Goal: Task Accomplishment & Management: Use online tool/utility

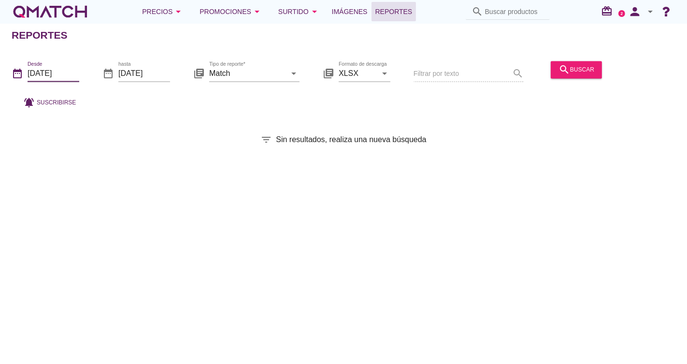
click at [60, 71] on input "[DATE]" at bounding box center [54, 73] width 52 height 15
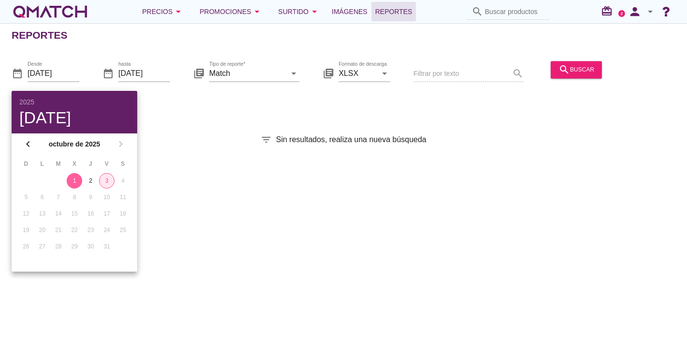
click at [112, 184] on button "3" at bounding box center [106, 180] width 15 height 15
type input "[DATE]"
click at [107, 178] on div "3" at bounding box center [106, 180] width 15 height 9
drag, startPoint x: 177, startPoint y: 135, endPoint x: 186, endPoint y: 131, distance: 9.1
click at [186, 131] on div "Reportes date_range Desde 2025-10-03 date_range hasta 2025-10-03 library_books …" at bounding box center [343, 193] width 687 height 341
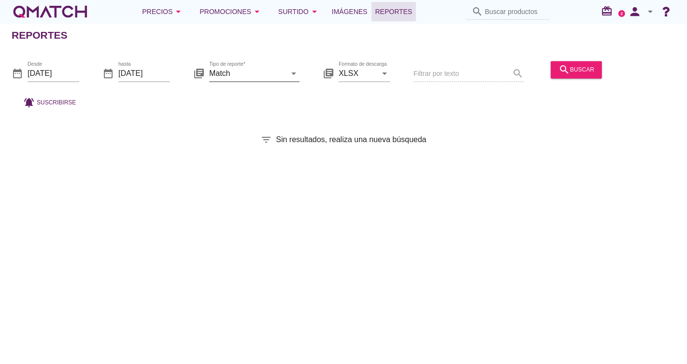
click at [259, 72] on input "Match" at bounding box center [247, 73] width 77 height 15
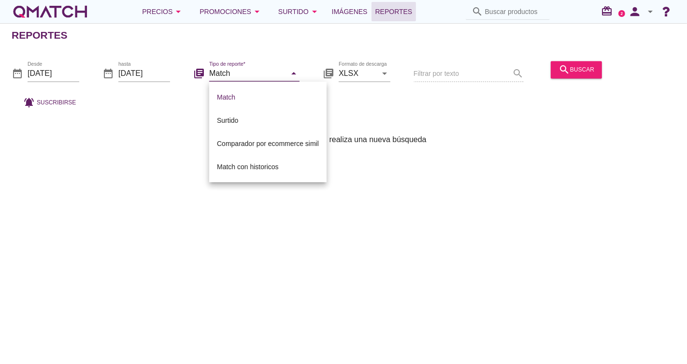
drag, startPoint x: 383, startPoint y: 94, endPoint x: 569, endPoint y: 57, distance: 189.4
click at [389, 94] on div "date_range Desde 2025-10-03 date_range hasta 2025-10-03 library_books Tipo de r…" at bounding box center [343, 82] width 687 height 64
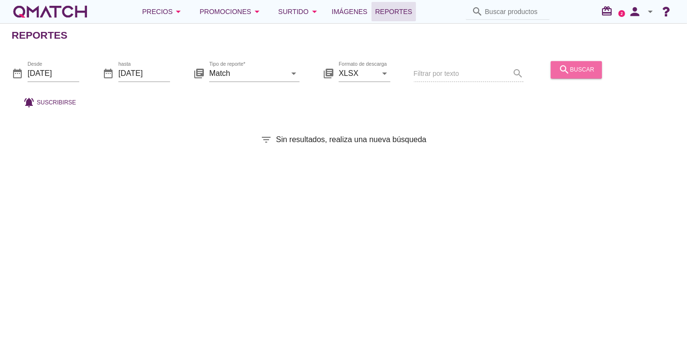
click at [588, 72] on div "search buscar" at bounding box center [577, 70] width 36 height 12
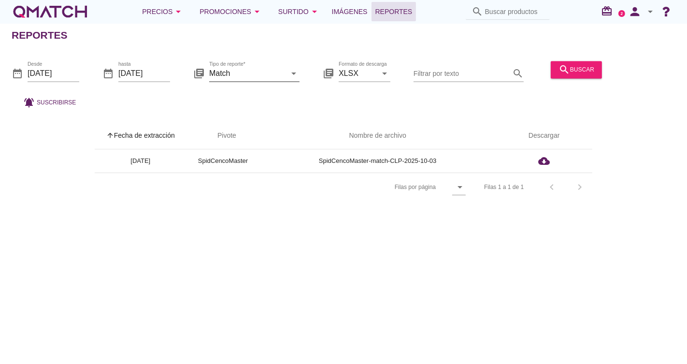
click at [294, 76] on icon "arrow_drop_down" at bounding box center [294, 74] width 12 height 12
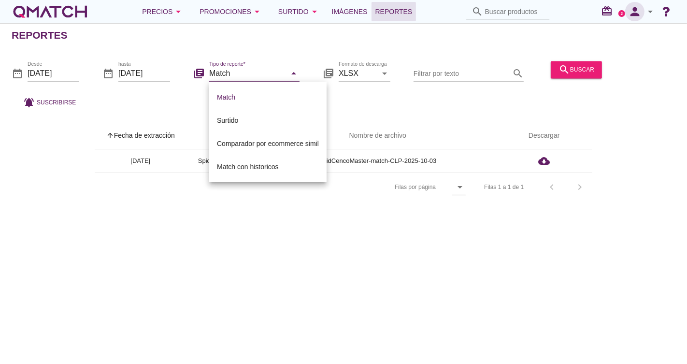
click at [645, 17] on icon "person" at bounding box center [634, 12] width 19 height 14
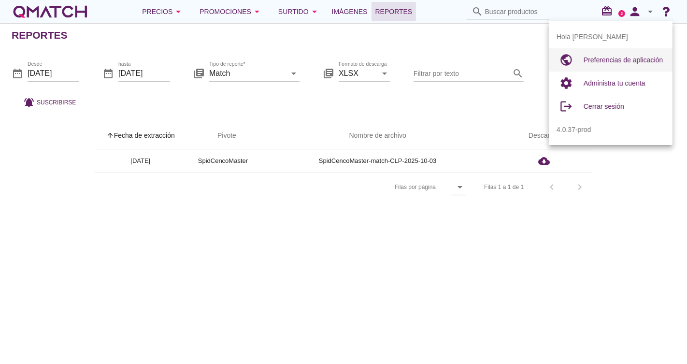
click at [623, 63] on span "Preferencias de aplicación" at bounding box center [623, 60] width 79 height 8
radio input "true"
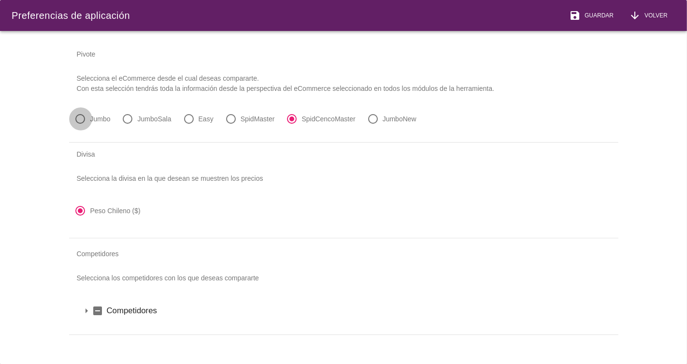
click at [86, 116] on div at bounding box center [80, 119] width 16 height 16
radio input "true"
click at [597, 12] on span "Guardar" at bounding box center [597, 15] width 33 height 9
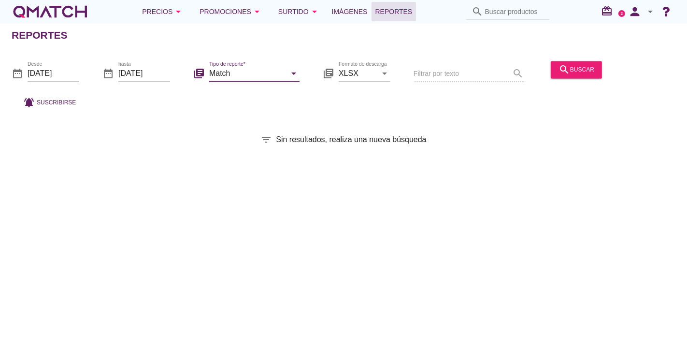
click at [263, 70] on input "Match" at bounding box center [247, 73] width 77 height 15
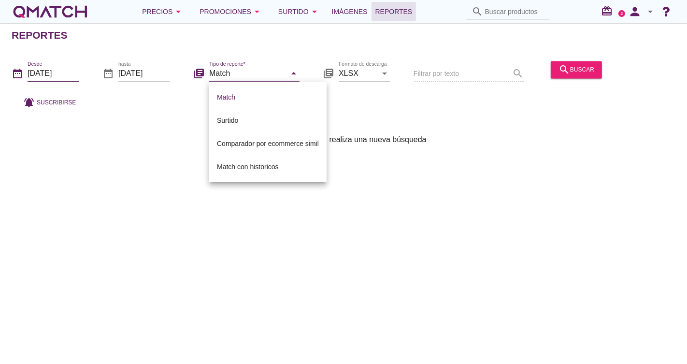
click at [43, 73] on input "[DATE]" at bounding box center [54, 73] width 52 height 15
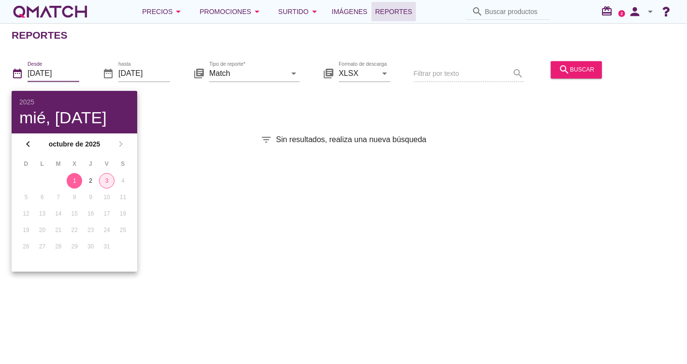
click at [109, 177] on div "3" at bounding box center [107, 180] width 14 height 9
type input "[DATE]"
click at [109, 180] on div "3" at bounding box center [106, 180] width 15 height 9
click at [218, 112] on div "date_range Desde 2025-10-03 date_range hasta 2025-10-03 library_books Tipo de r…" at bounding box center [343, 82] width 687 height 64
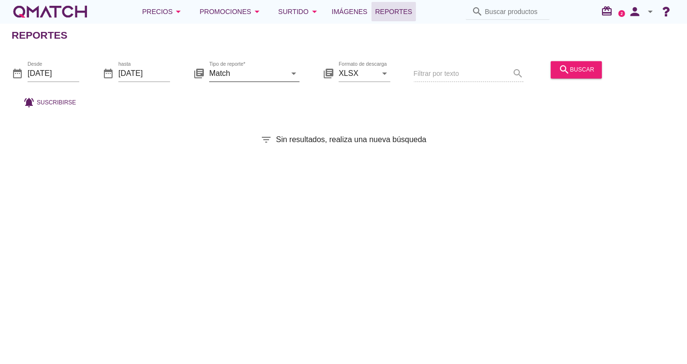
click at [272, 65] on div "library_books Tipo de reporte* Match arrow_drop_down" at bounding box center [246, 75] width 106 height 31
click at [279, 72] on input "Match" at bounding box center [247, 73] width 77 height 15
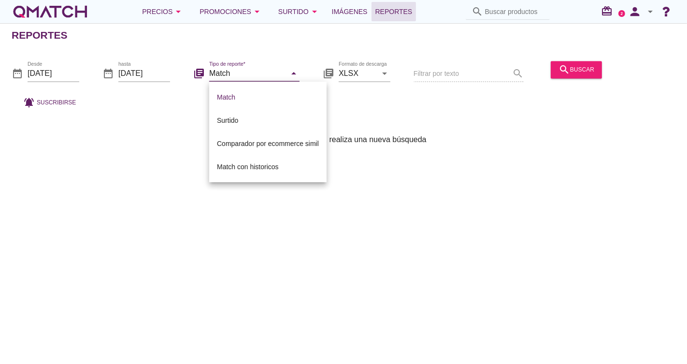
click at [294, 71] on icon "arrow_drop_down" at bounding box center [294, 74] width 12 height 12
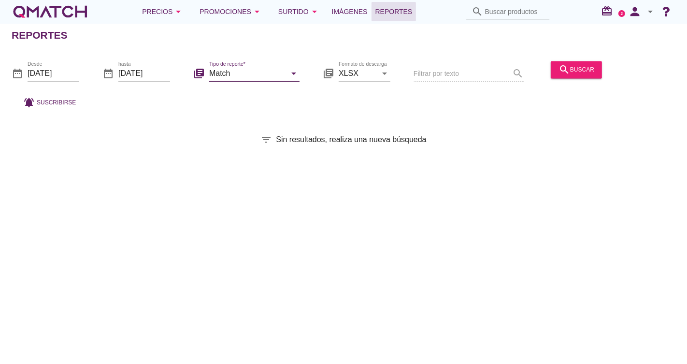
click at [293, 73] on icon "arrow_drop_down" at bounding box center [294, 74] width 12 height 12
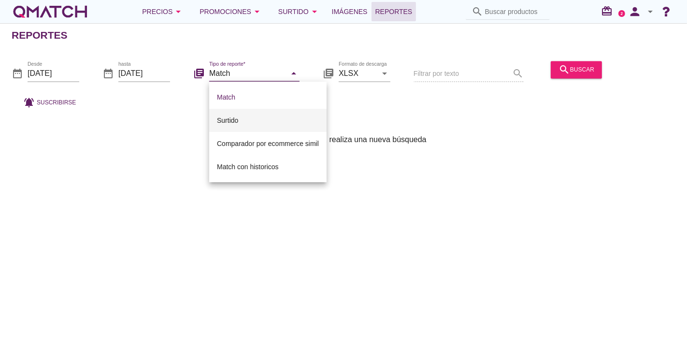
click at [265, 119] on div "Surtido" at bounding box center [268, 121] width 102 height 12
type input "Surtido"
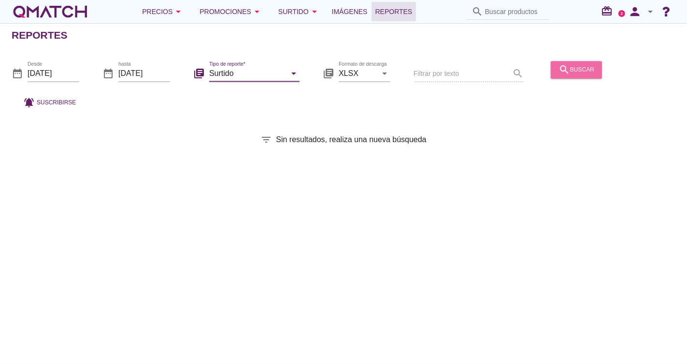
click at [552, 62] on button "search buscar" at bounding box center [576, 69] width 51 height 17
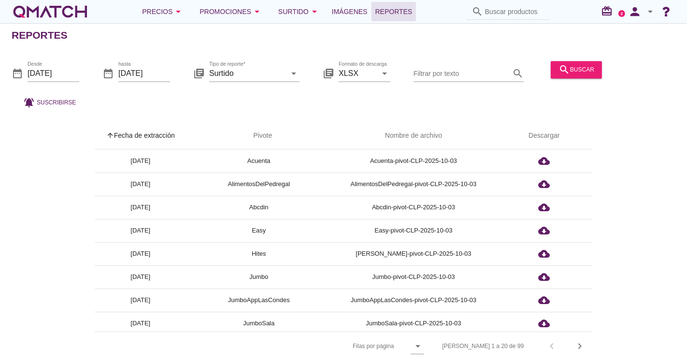
click at [647, 15] on icon "arrow_drop_down" at bounding box center [651, 12] width 12 height 12
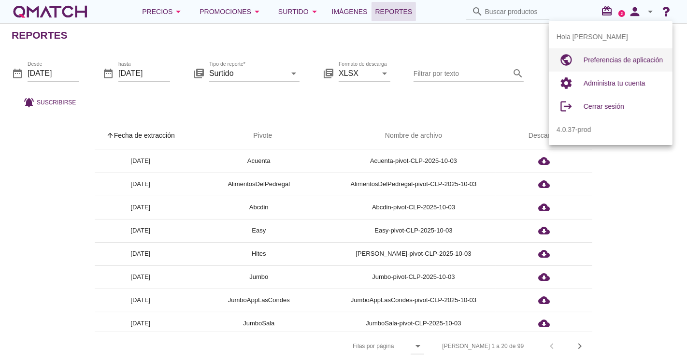
click at [638, 60] on span "Preferencias de aplicación" at bounding box center [623, 60] width 79 height 8
radio input "true"
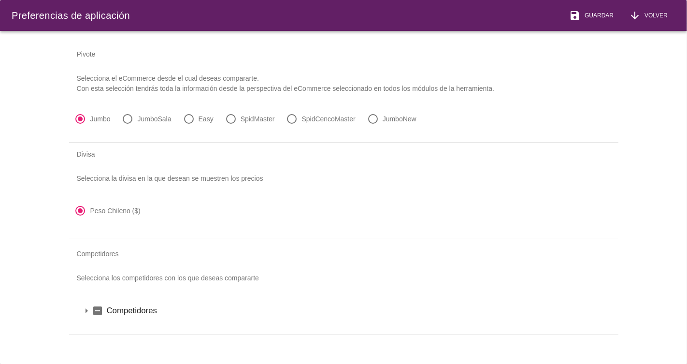
click at [103, 250] on div "Competidores" at bounding box center [344, 253] width 550 height 23
click at [85, 255] on div "Competidores" at bounding box center [344, 253] width 550 height 23
click at [109, 307] on label "Competidores" at bounding box center [357, 310] width 500 height 12
click at [102, 325] on icon "arrow_drop_down" at bounding box center [99, 327] width 12 height 12
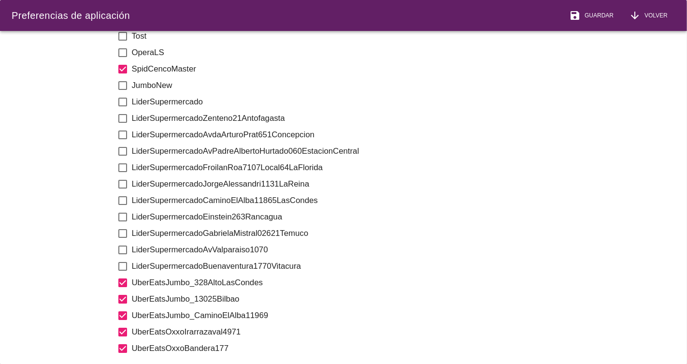
scroll to position [783, 0]
click at [127, 106] on icon "check_box_outline_blank" at bounding box center [123, 103] width 12 height 12
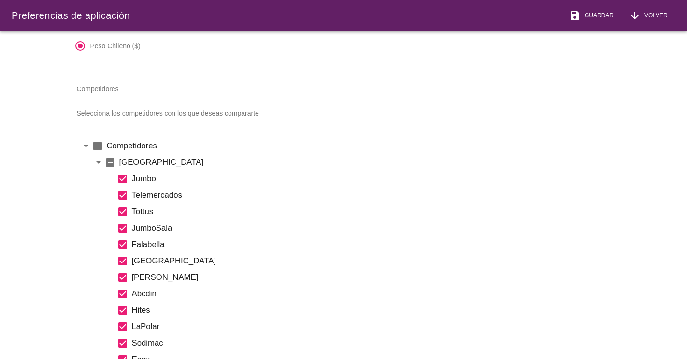
scroll to position [0, 0]
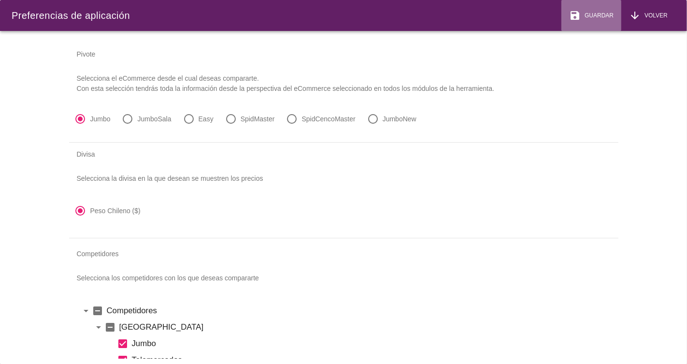
click at [602, 16] on span "Guardar" at bounding box center [597, 15] width 33 height 9
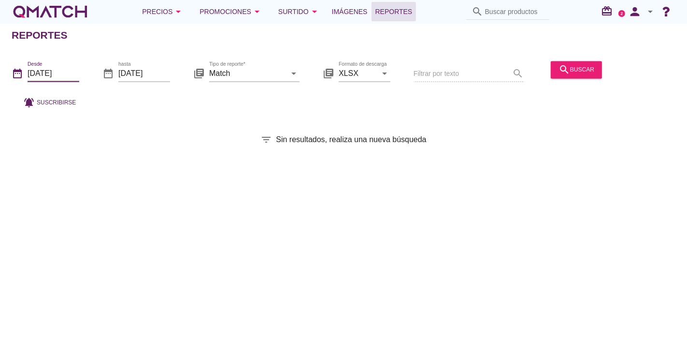
click at [63, 71] on input "[DATE]" at bounding box center [54, 73] width 52 height 15
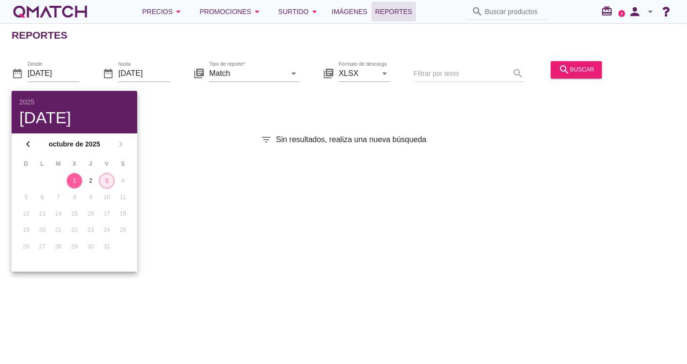
click at [112, 183] on div "3" at bounding box center [107, 180] width 14 height 9
type input "[DATE]"
click at [107, 182] on div "3" at bounding box center [106, 180] width 15 height 9
click at [365, 151] on div "Reportes date_range Desde 2025-10-03 date_range hasta 2025-10-03 library_books …" at bounding box center [343, 193] width 687 height 341
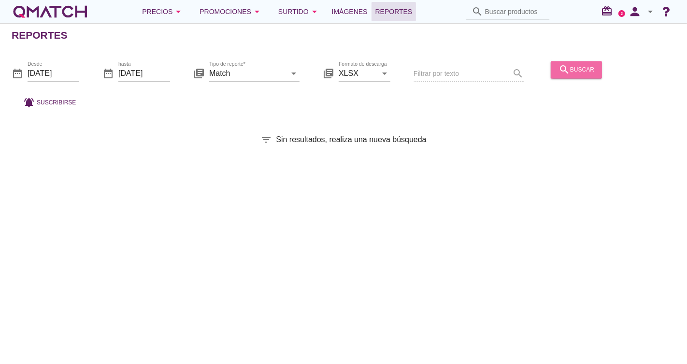
click at [565, 73] on icon "search" at bounding box center [565, 70] width 12 height 12
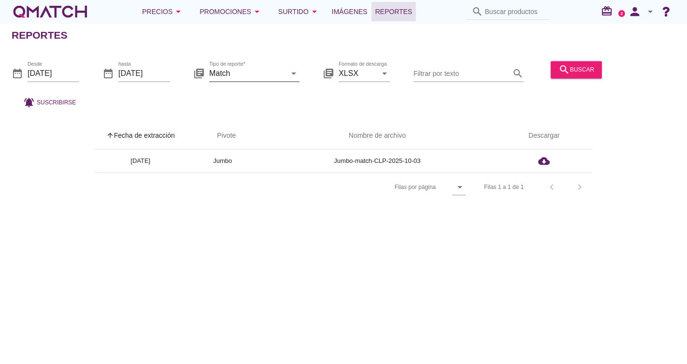
click at [265, 70] on input "Match" at bounding box center [247, 73] width 77 height 15
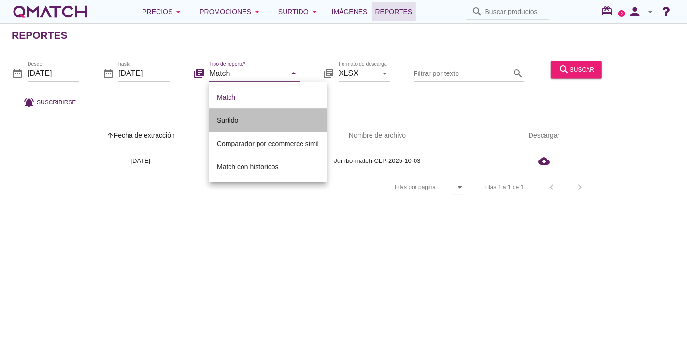
click at [278, 128] on div "Surtido" at bounding box center [268, 120] width 102 height 23
type input "Surtido"
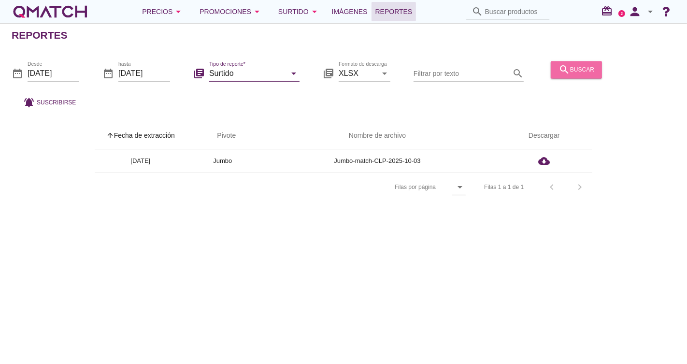
click at [584, 73] on div "search buscar" at bounding box center [577, 70] width 36 height 12
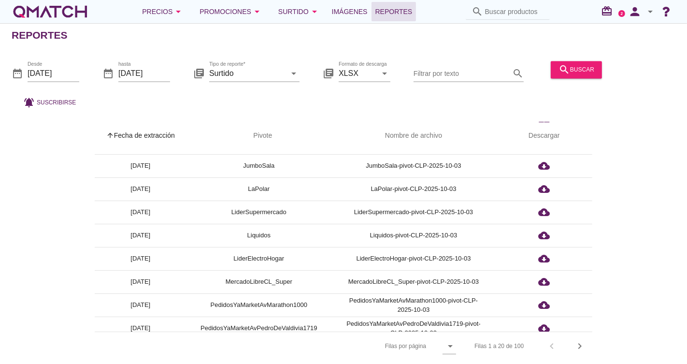
scroll to position [159, 0]
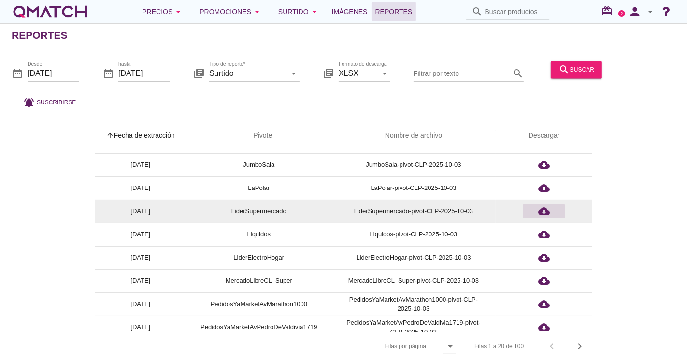
click at [552, 209] on div "cloud_download" at bounding box center [544, 211] width 35 height 12
